Goal: Transaction & Acquisition: Purchase product/service

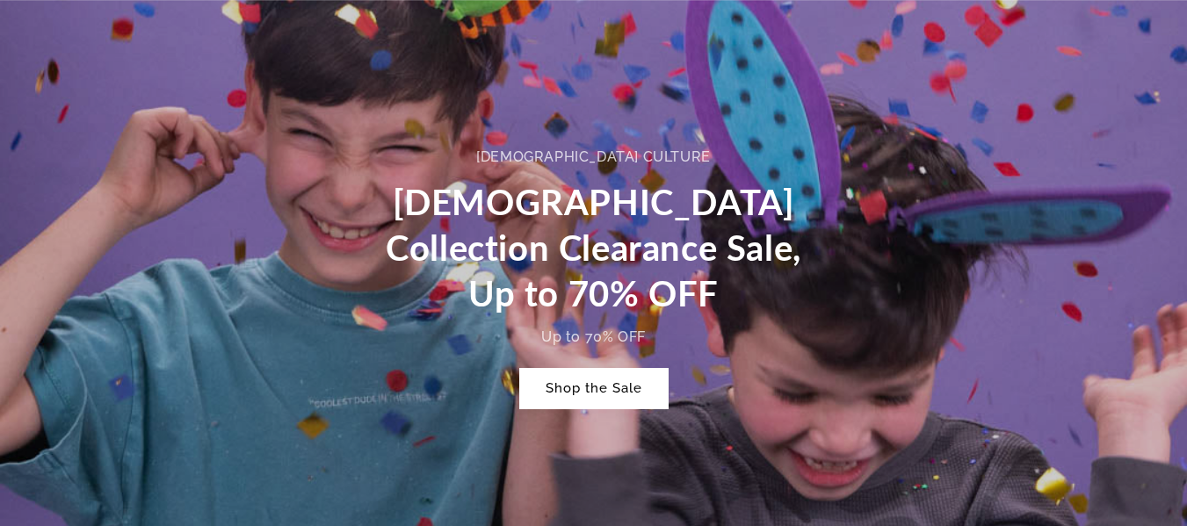
scroll to position [957, 0]
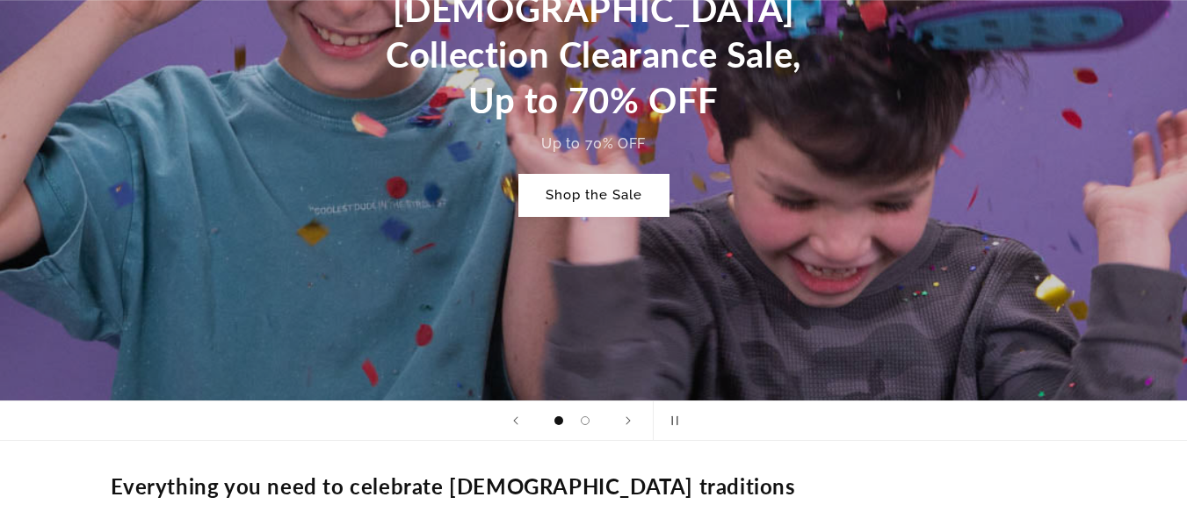
click at [584, 177] on link "Shop the Sale" at bounding box center [593, 195] width 149 height 41
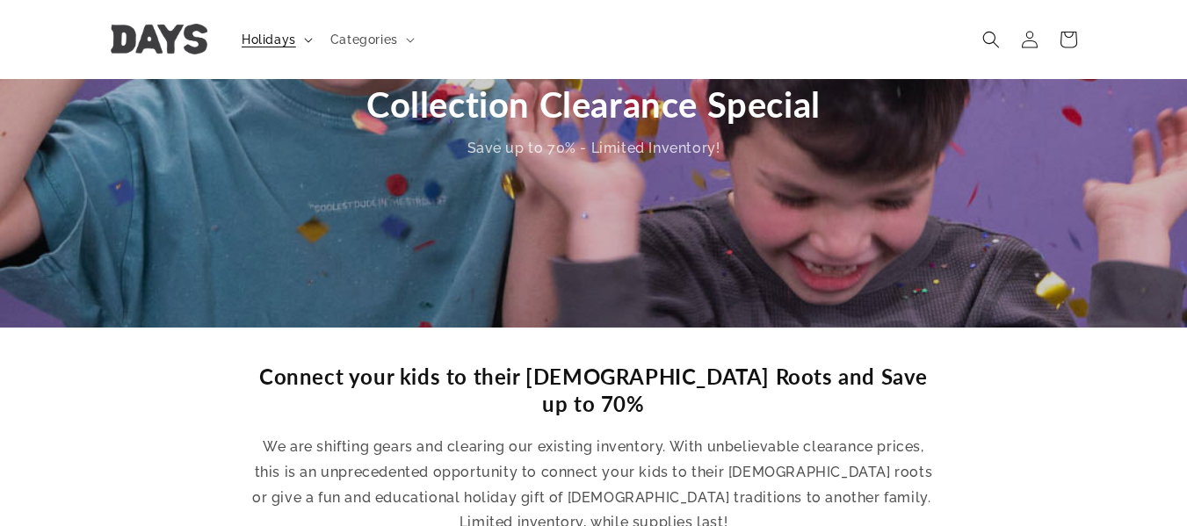
scroll to position [176, 0]
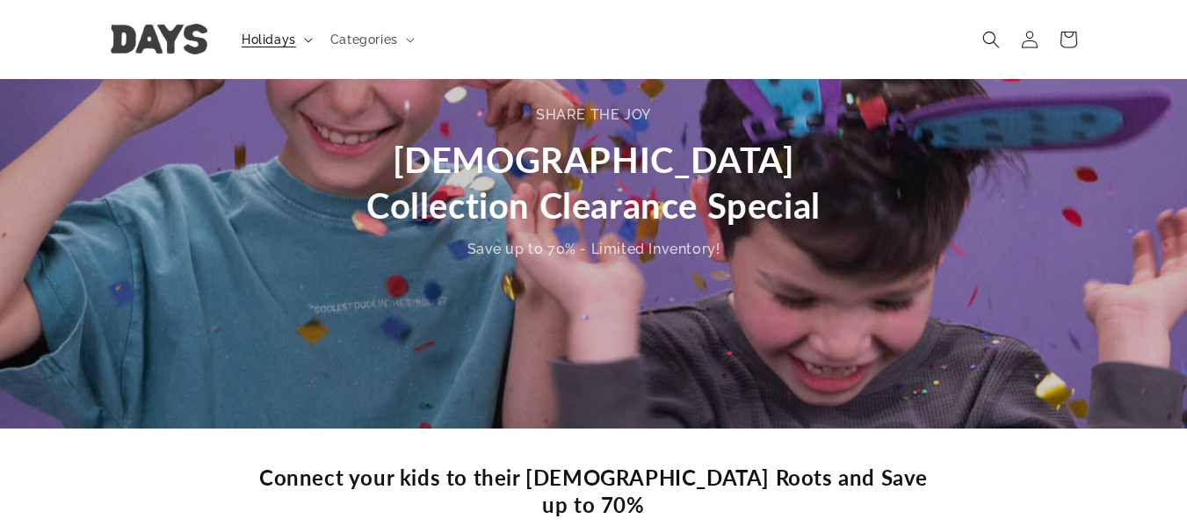
click at [253, 44] on span "Holidays" at bounding box center [269, 40] width 54 height 16
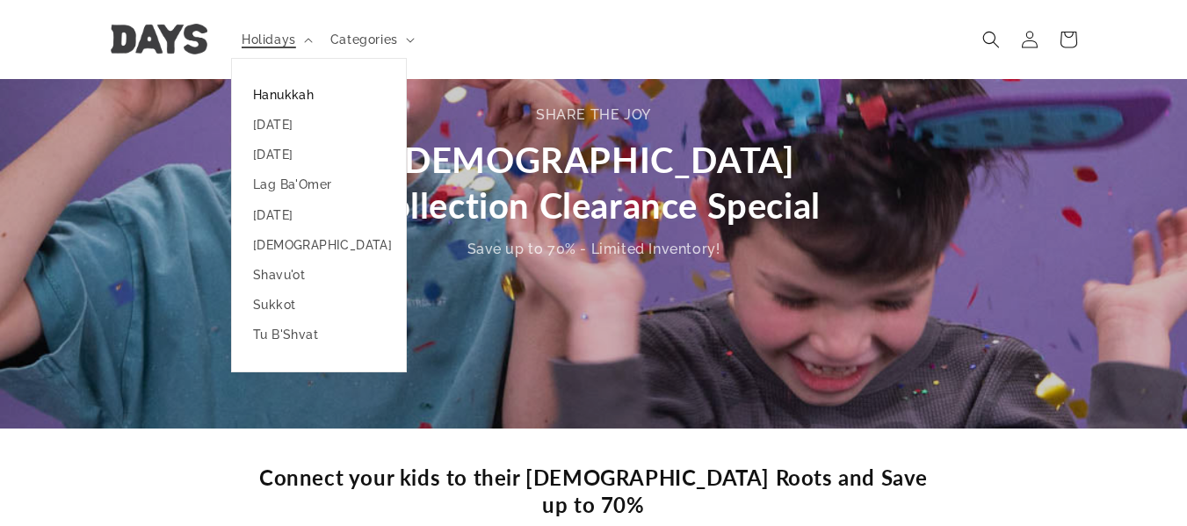
click at [274, 98] on link "Hanukkah" at bounding box center [319, 95] width 174 height 30
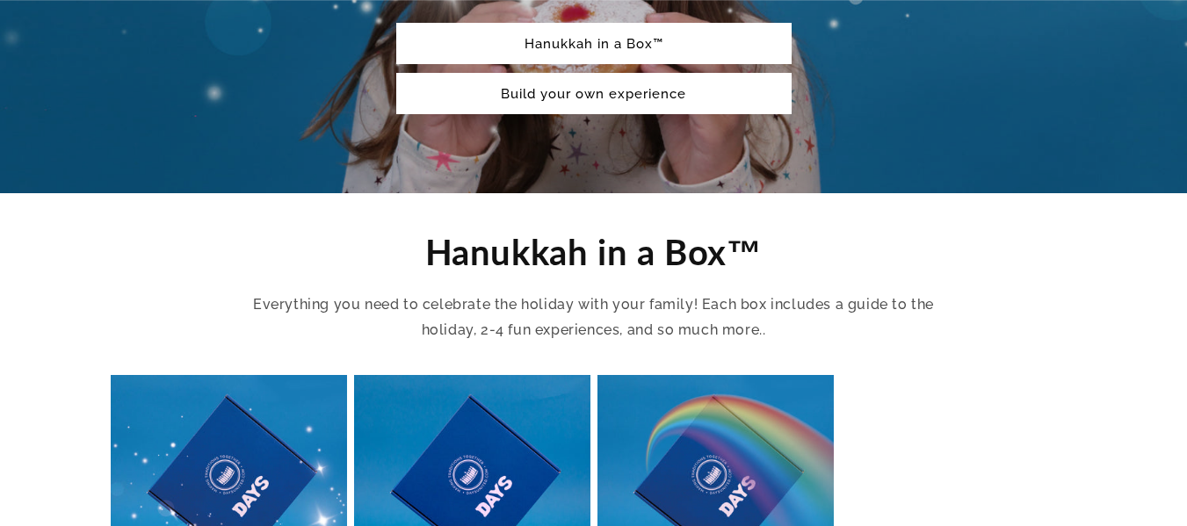
scroll to position [703, 0]
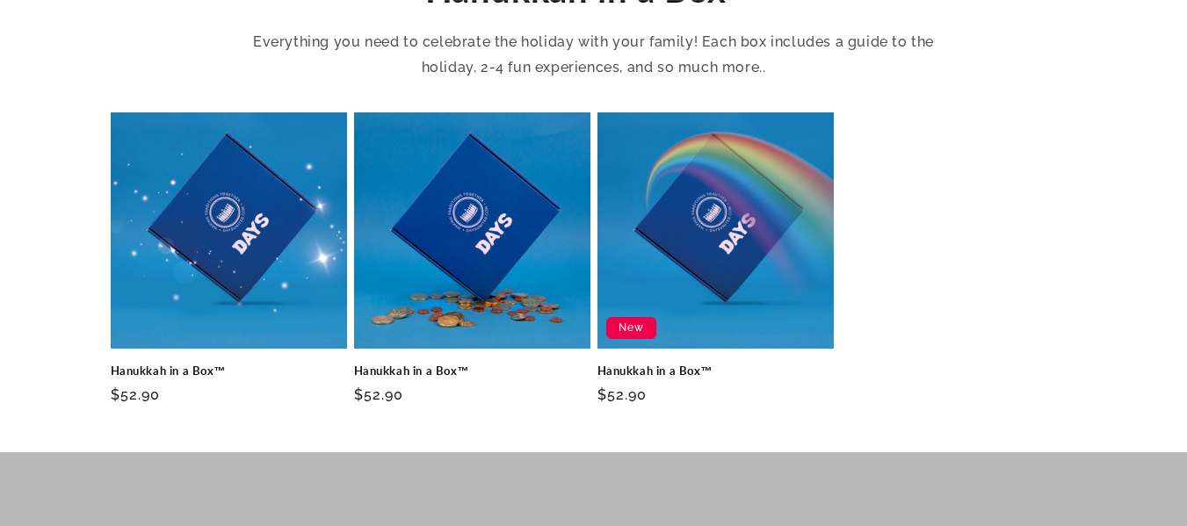
click at [455, 364] on link "Hanukkah in a Box™" at bounding box center [472, 371] width 236 height 15
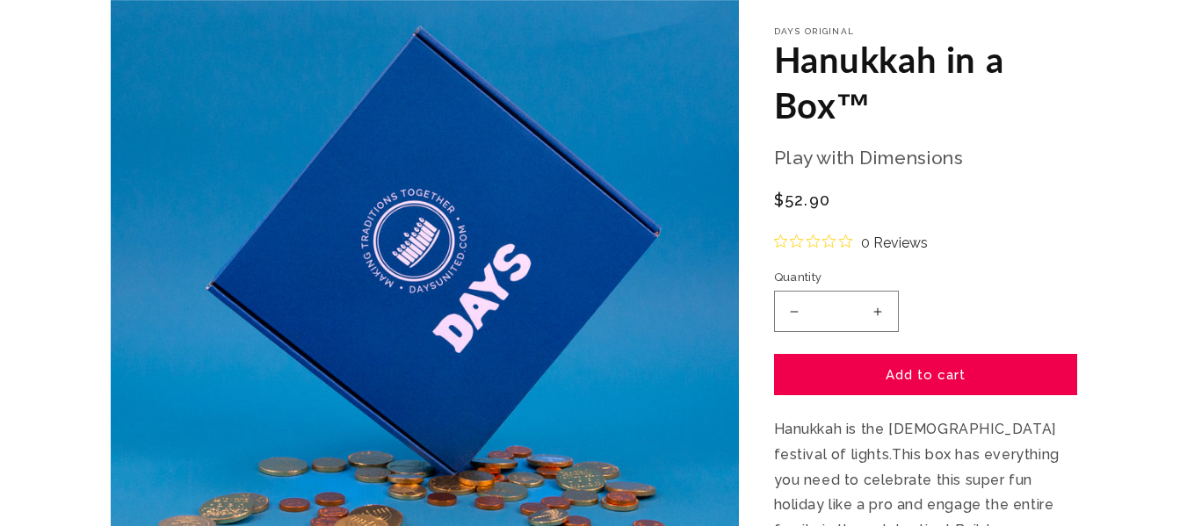
scroll to position [176, 0]
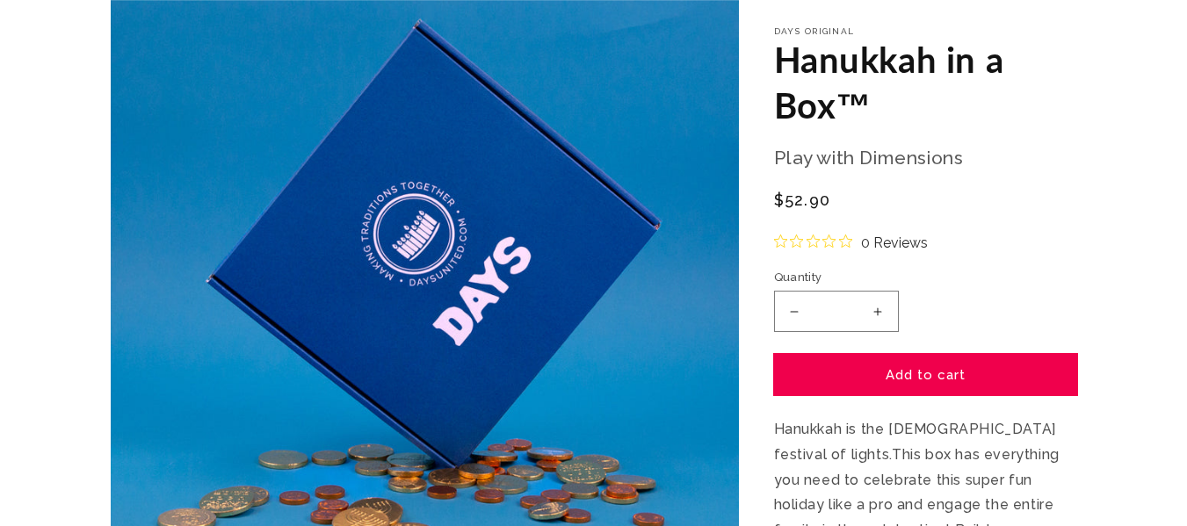
click at [964, 384] on button "Add to cart" at bounding box center [925, 374] width 303 height 41
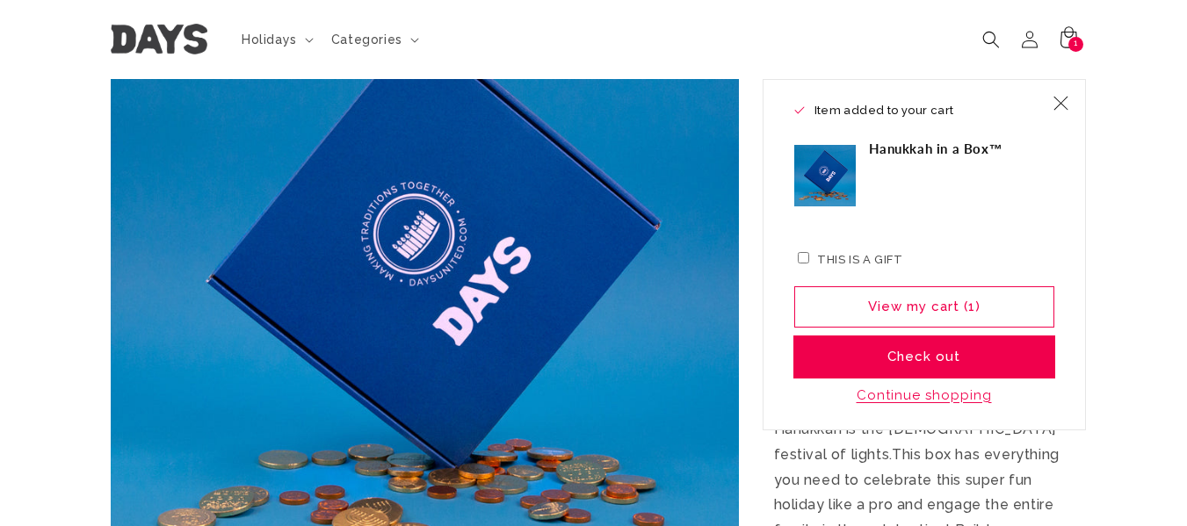
click at [950, 356] on button "Check out" at bounding box center [924, 356] width 260 height 41
